Goal: Information Seeking & Learning: Check status

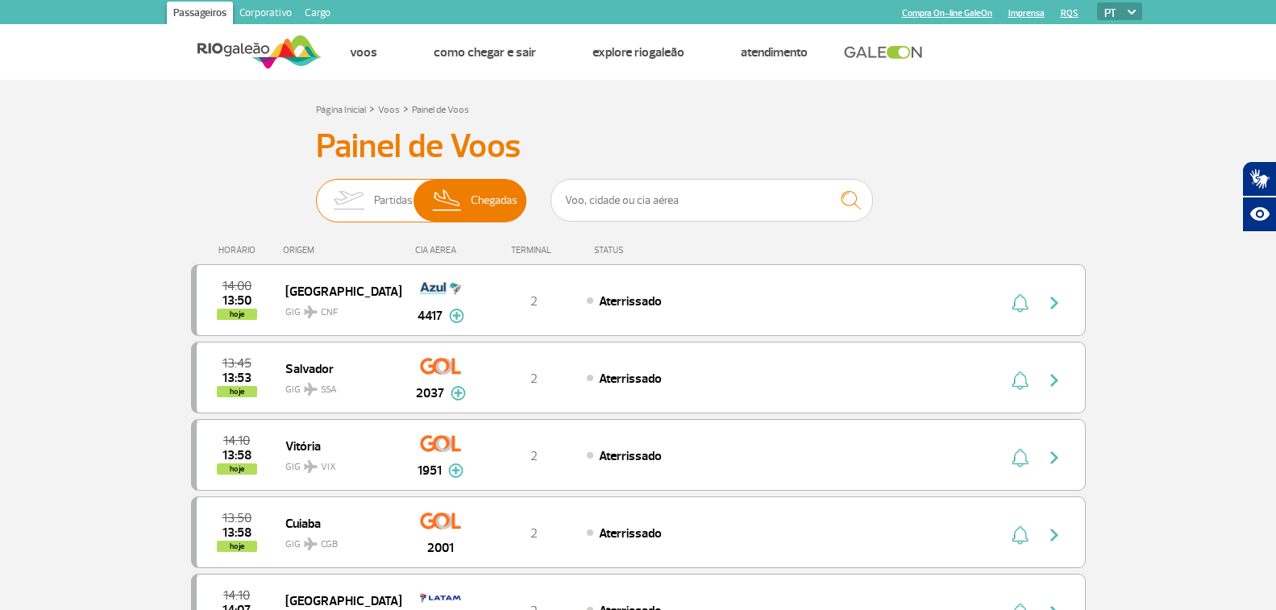
click at [372, 193] on img at bounding box center [348, 201] width 51 height 42
click at [316, 193] on input "Partidas Chegadas" at bounding box center [316, 193] width 0 height 0
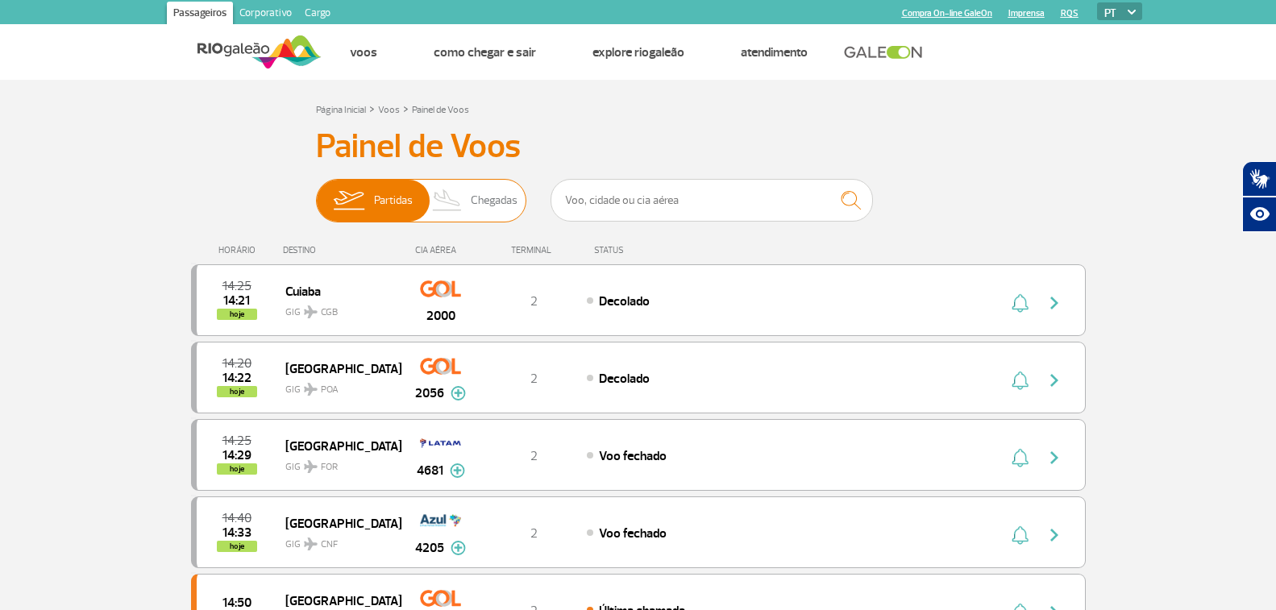
click at [496, 194] on span "Chegadas" at bounding box center [494, 201] width 47 height 42
click at [316, 193] on input "Partidas Chegadas" at bounding box center [316, 193] width 0 height 0
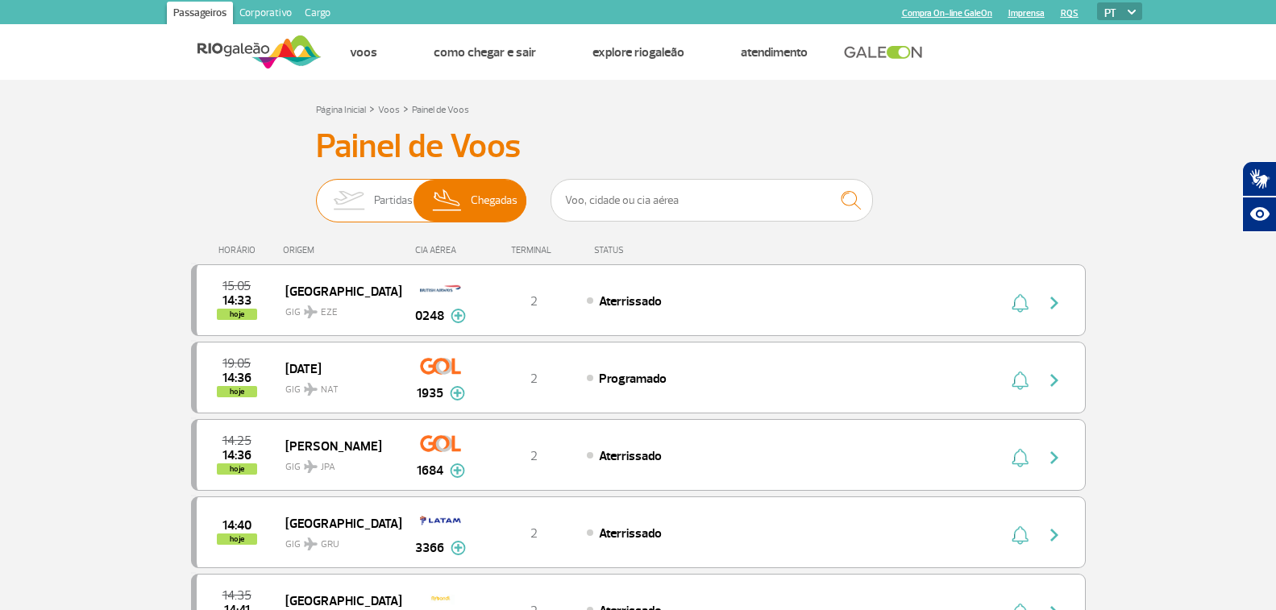
click at [374, 200] on span "Partidas" at bounding box center [393, 201] width 39 height 42
click at [316, 193] on input "Partidas Chegadas" at bounding box center [316, 193] width 0 height 0
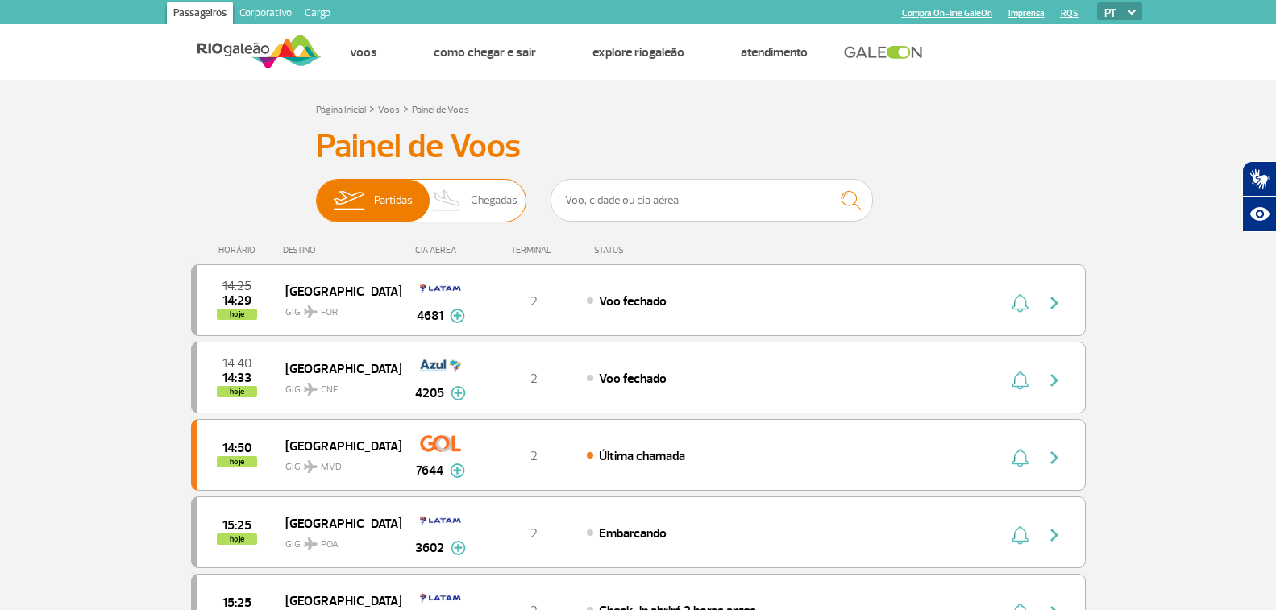
click at [456, 203] on img at bounding box center [448, 201] width 48 height 42
click at [316, 193] on input "Partidas Chegadas" at bounding box center [316, 193] width 0 height 0
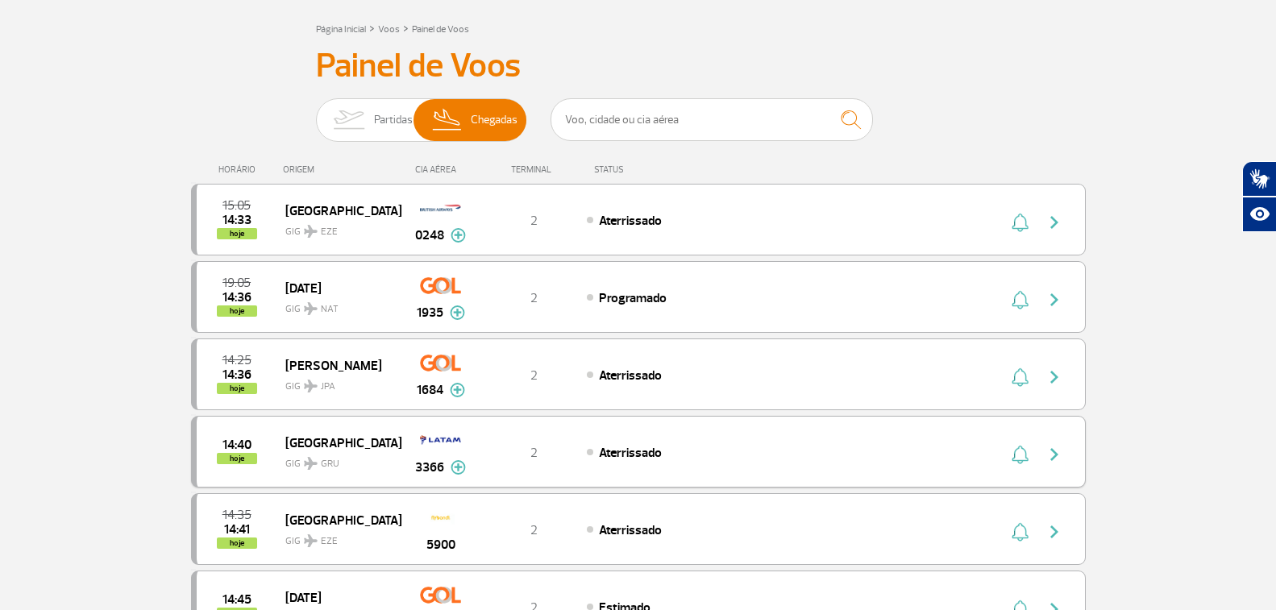
scroll to position [161, 0]
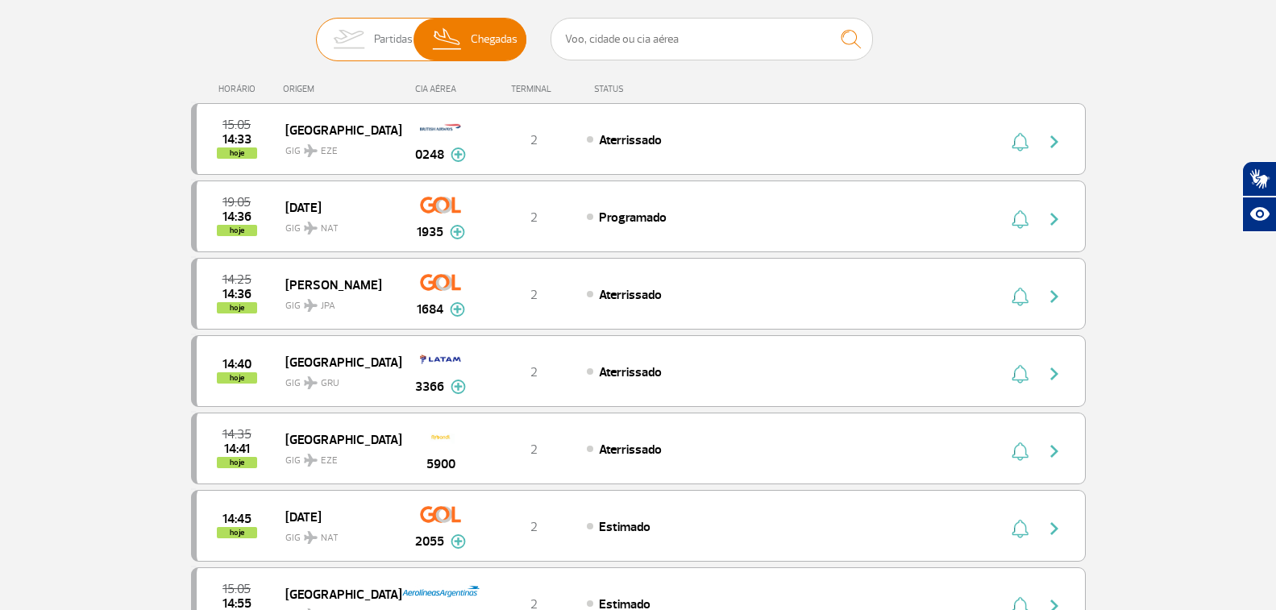
click at [393, 43] on span "Partidas" at bounding box center [393, 40] width 39 height 42
click at [316, 31] on input "Partidas Chegadas" at bounding box center [316, 31] width 0 height 0
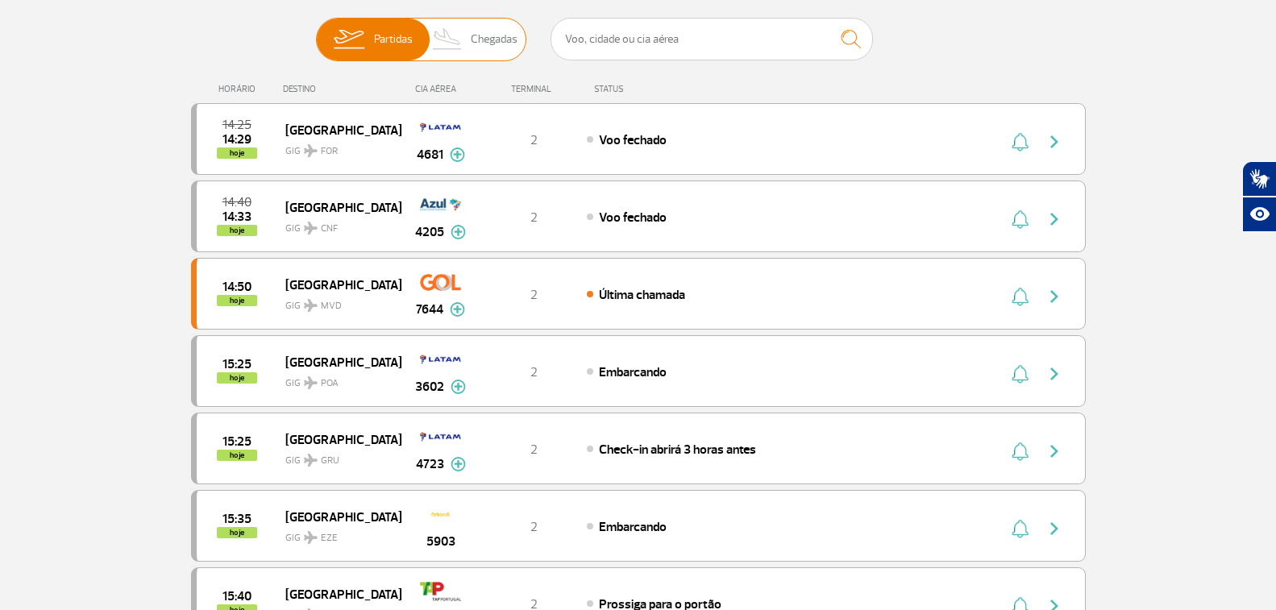
click at [477, 35] on span "Chegadas" at bounding box center [494, 40] width 47 height 42
click at [316, 31] on input "Partidas Chegadas" at bounding box center [316, 31] width 0 height 0
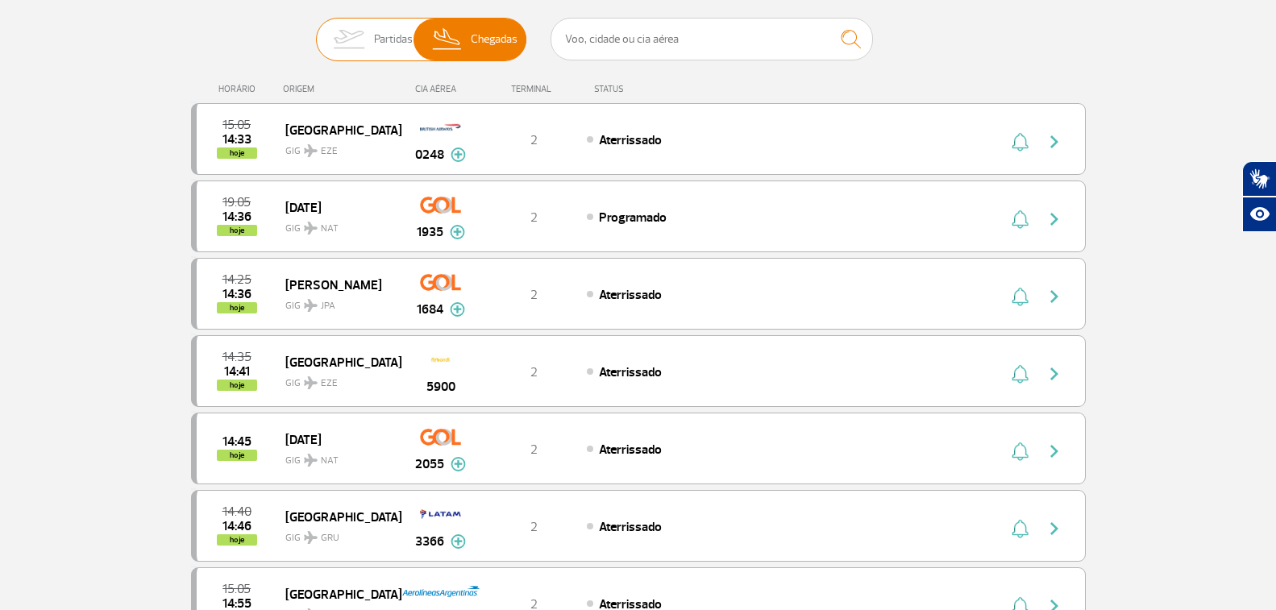
click at [363, 32] on img at bounding box center [348, 40] width 51 height 42
click at [316, 31] on input "Partidas Chegadas" at bounding box center [316, 31] width 0 height 0
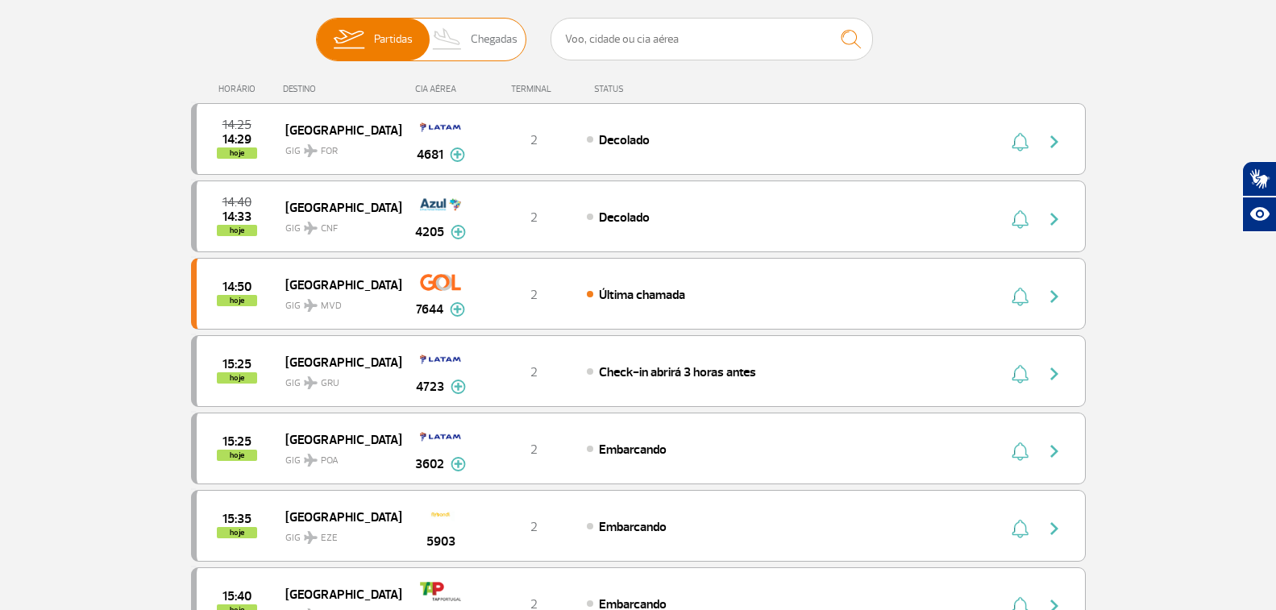
click at [478, 35] on span "Chegadas" at bounding box center [494, 40] width 47 height 42
click at [316, 31] on input "Partidas Chegadas" at bounding box center [316, 31] width 0 height 0
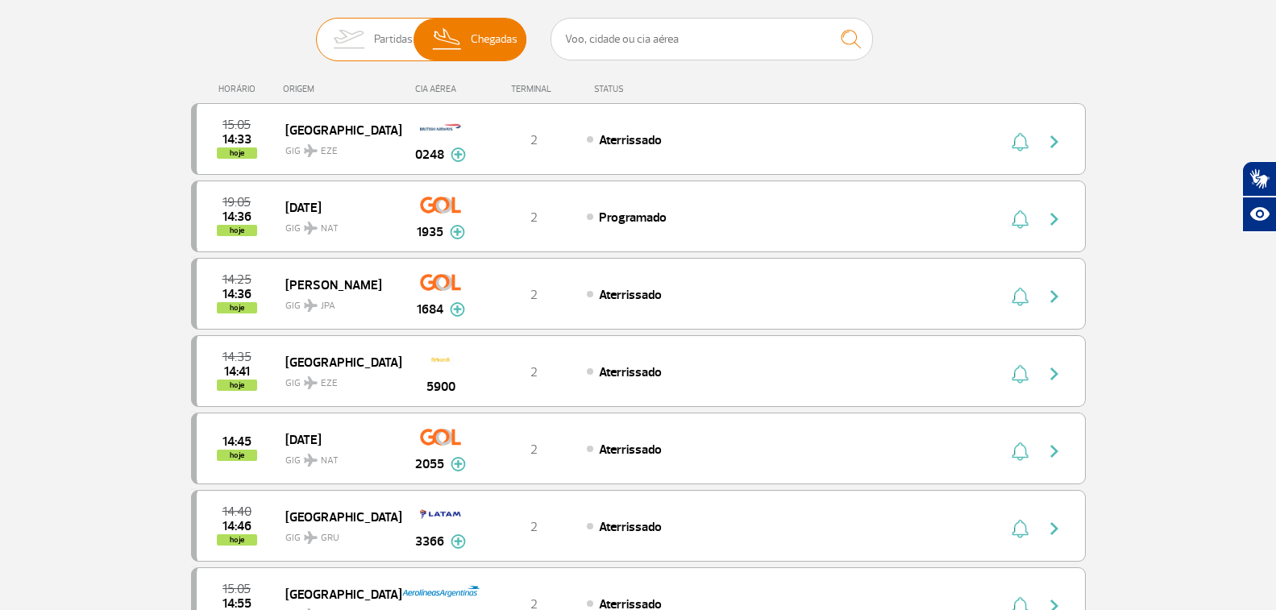
click at [383, 39] on span "Partidas" at bounding box center [393, 40] width 39 height 42
click at [316, 31] on input "Partidas Chegadas" at bounding box center [316, 31] width 0 height 0
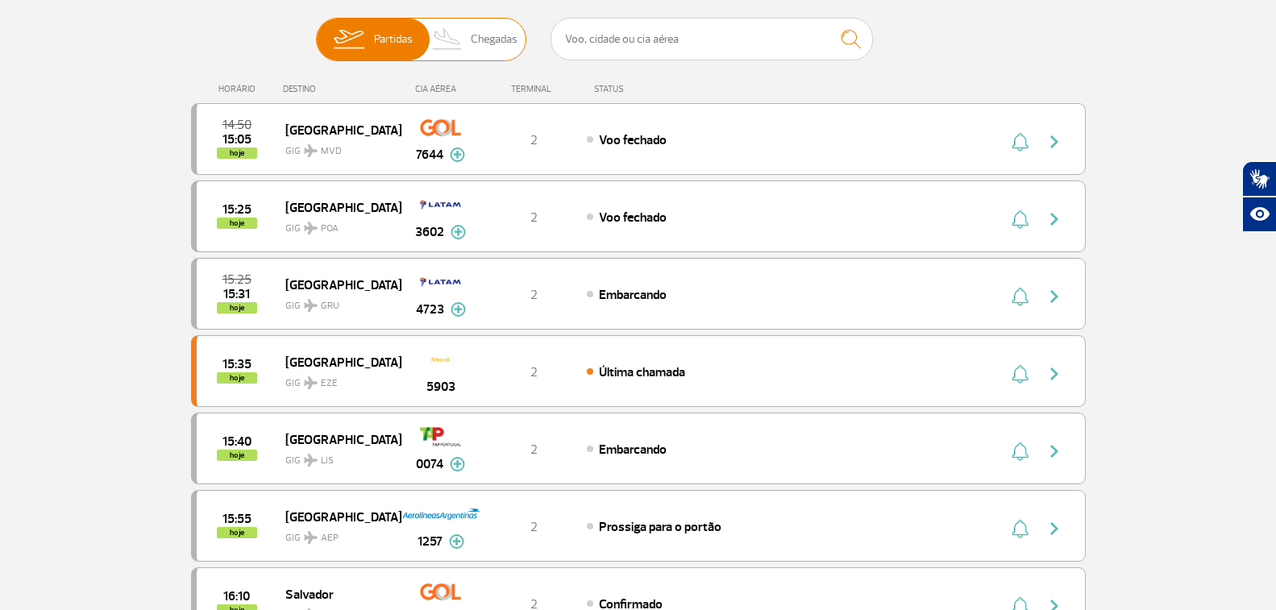
click at [449, 42] on img at bounding box center [448, 40] width 48 height 42
click at [316, 31] on input "Partidas Chegadas" at bounding box center [316, 31] width 0 height 0
